Goal: Task Accomplishment & Management: Use online tool/utility

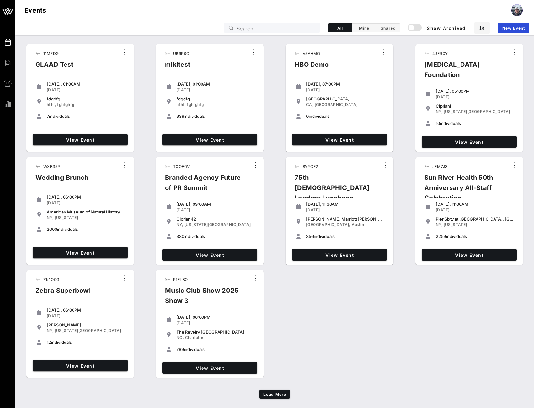
click at [288, 27] on input "Search" at bounding box center [276, 28] width 80 height 8
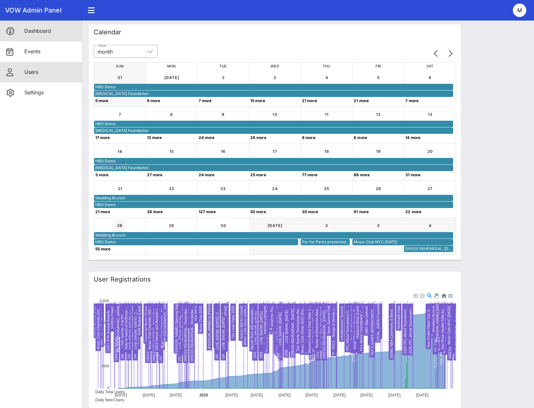
click at [22, 76] on link "Users" at bounding box center [41, 72] width 82 height 21
click at [27, 72] on div "Users" at bounding box center [50, 72] width 53 height 6
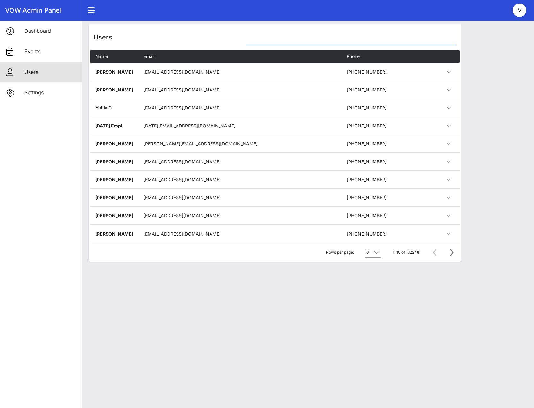
click at [295, 38] on input "text" at bounding box center [350, 40] width 209 height 10
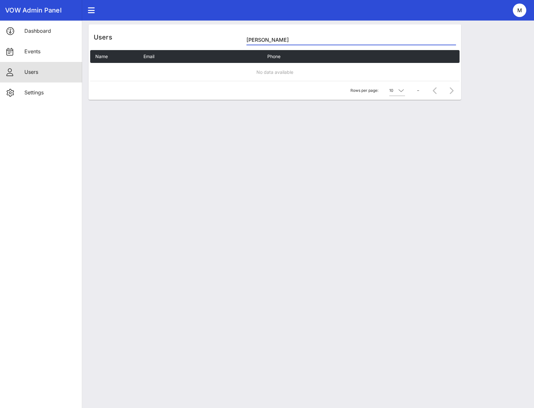
drag, startPoint x: 294, startPoint y: 37, endPoint x: 185, endPoint y: 44, distance: 109.3
click at [185, 44] on div "Users [PERSON_NAME]" at bounding box center [275, 37] width 372 height 26
paste input "im.broderi"
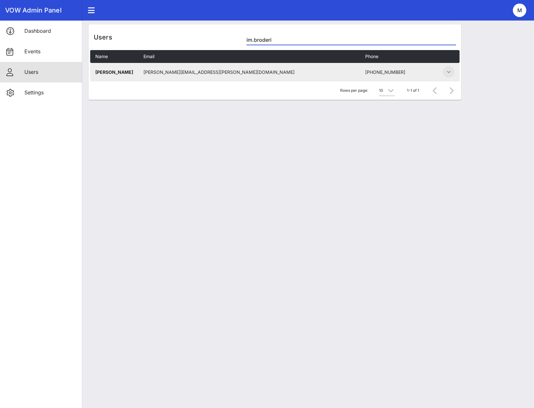
type input "im.broderi"
click at [452, 72] on icon "button" at bounding box center [448, 72] width 8 height 8
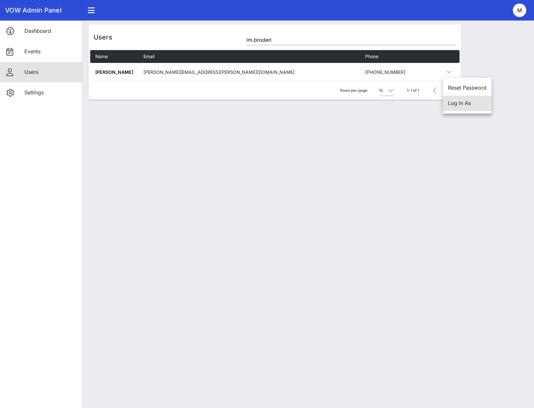
click at [456, 104] on div "Log In As" at bounding box center [467, 103] width 38 height 6
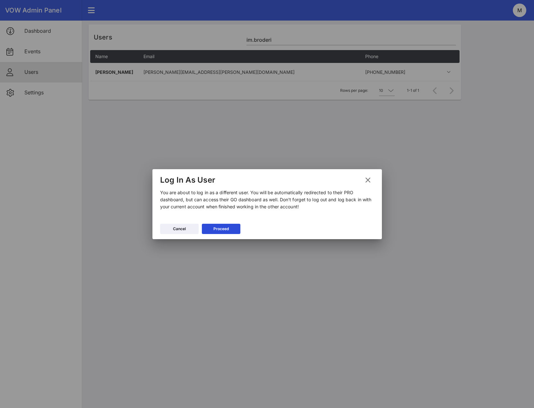
click at [206, 225] on button "Proceed" at bounding box center [221, 229] width 38 height 10
